Goal: Information Seeking & Learning: Find specific fact

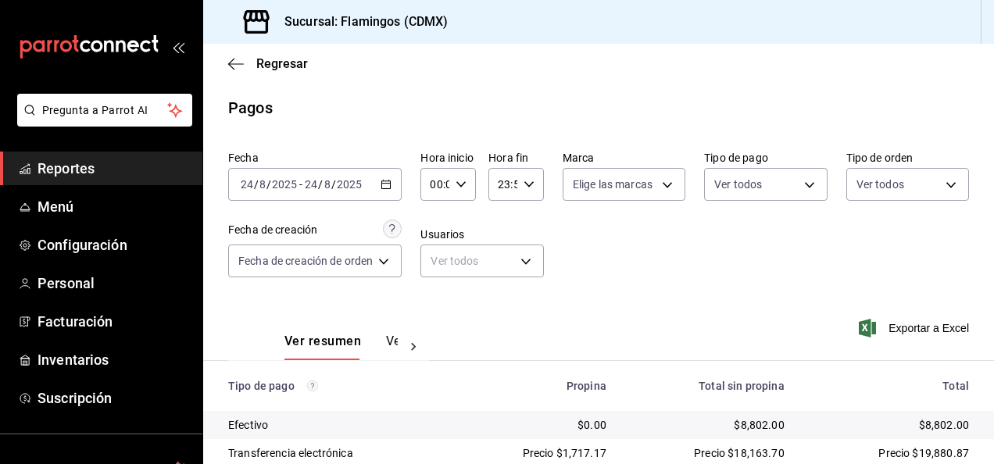
scroll to position [141, 0]
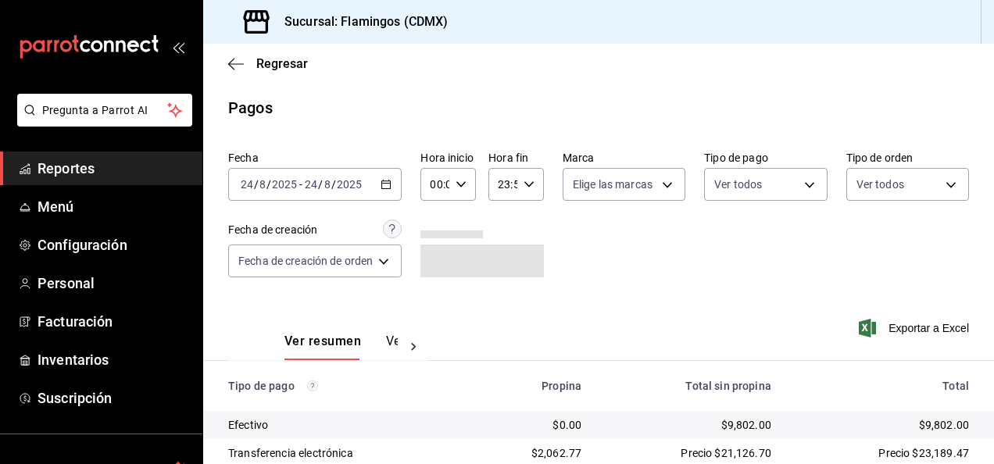
scroll to position [141, 0]
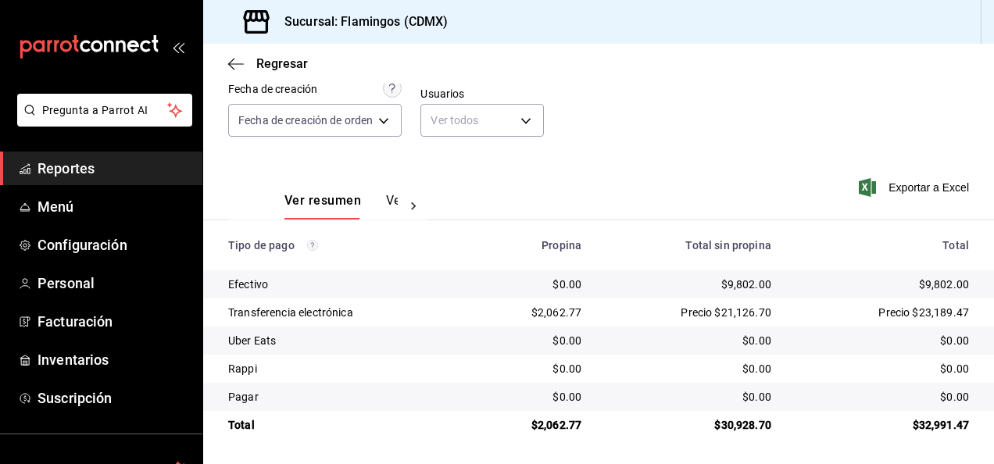
click at [734, 284] on div "$9,802.00" at bounding box center [689, 285] width 165 height 16
drag, startPoint x: 734, startPoint y: 284, endPoint x: 889, endPoint y: 278, distance: 155.6
click at [889, 278] on tr "Efectivo $0.00 $9,802.00 $9,802.00" at bounding box center [598, 284] width 791 height 28
copy tr "9,802.00 $"
click at [550, 311] on div "$2,062.77" at bounding box center [532, 313] width 99 height 16
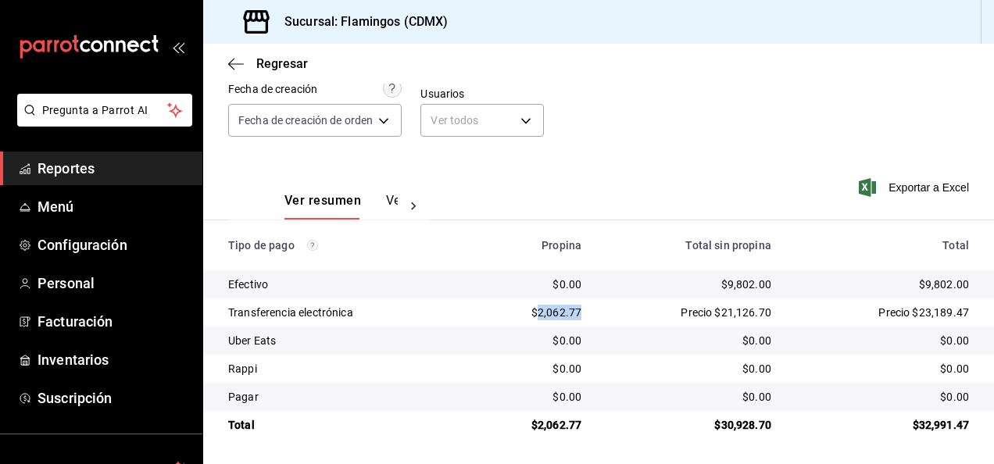
click at [550, 311] on div "$2,062.77" at bounding box center [532, 313] width 99 height 16
copy div "2,062.77"
